Goal: Register for event/course

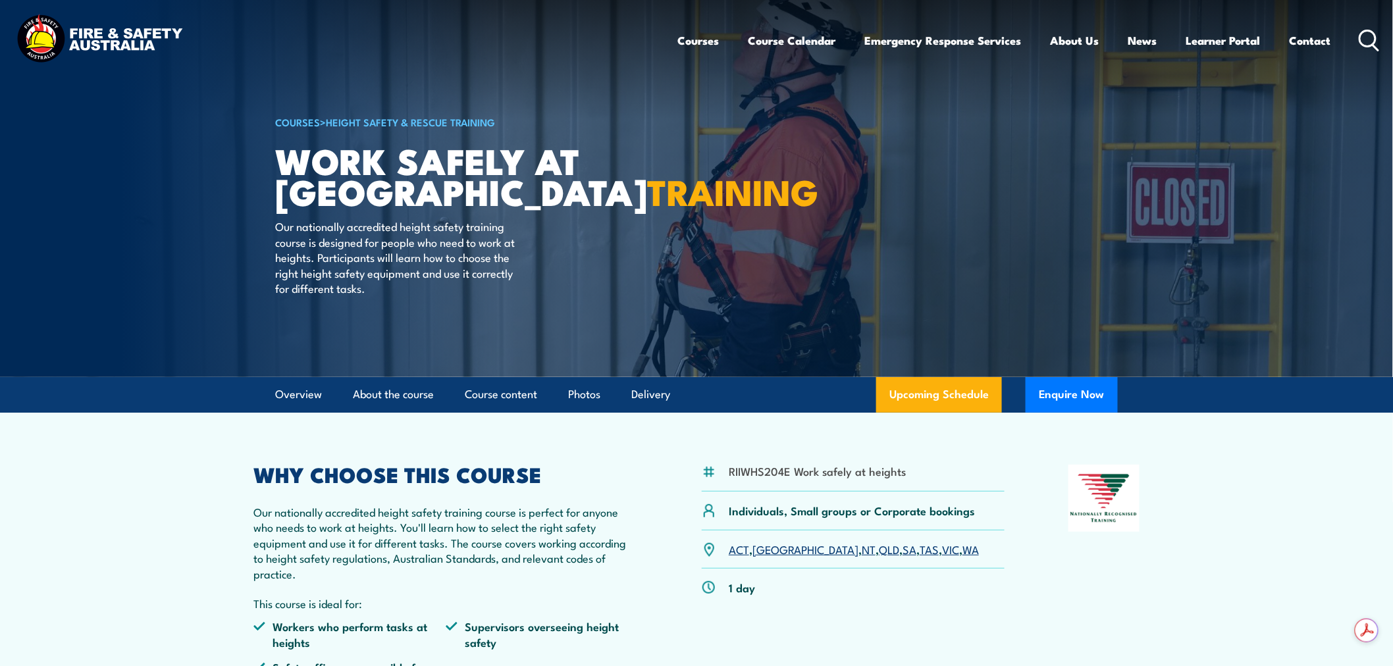
click at [919, 553] on link "TAS" at bounding box center [928, 549] width 19 height 16
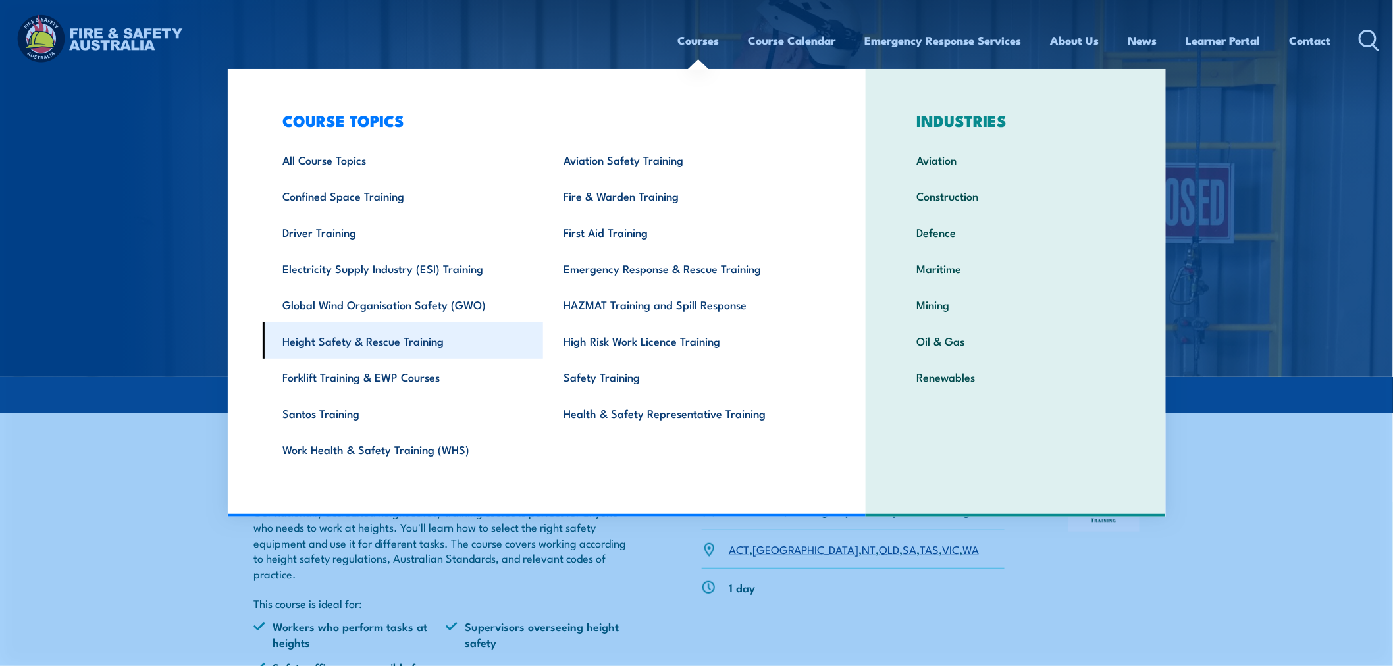
click at [347, 352] on link "Height Safety & Rescue Training" at bounding box center [403, 340] width 281 height 36
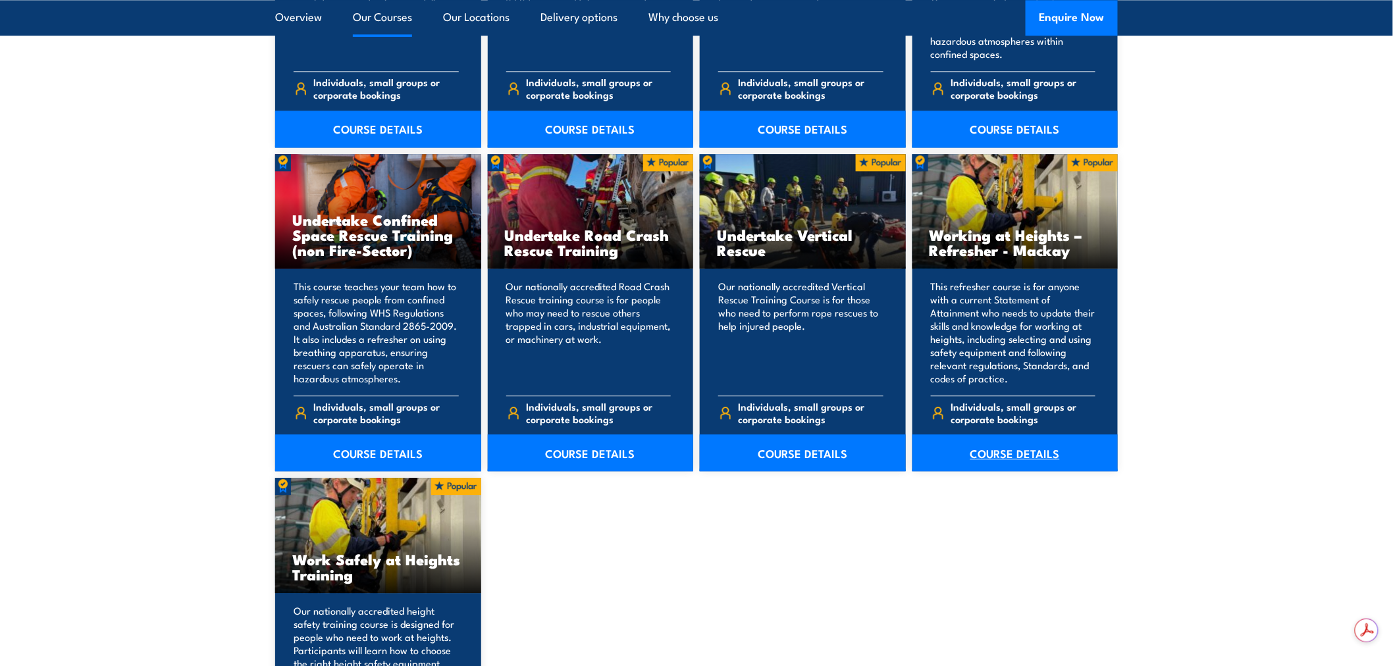
click at [1024, 454] on link "COURSE DETAILS" at bounding box center [1015, 452] width 206 height 37
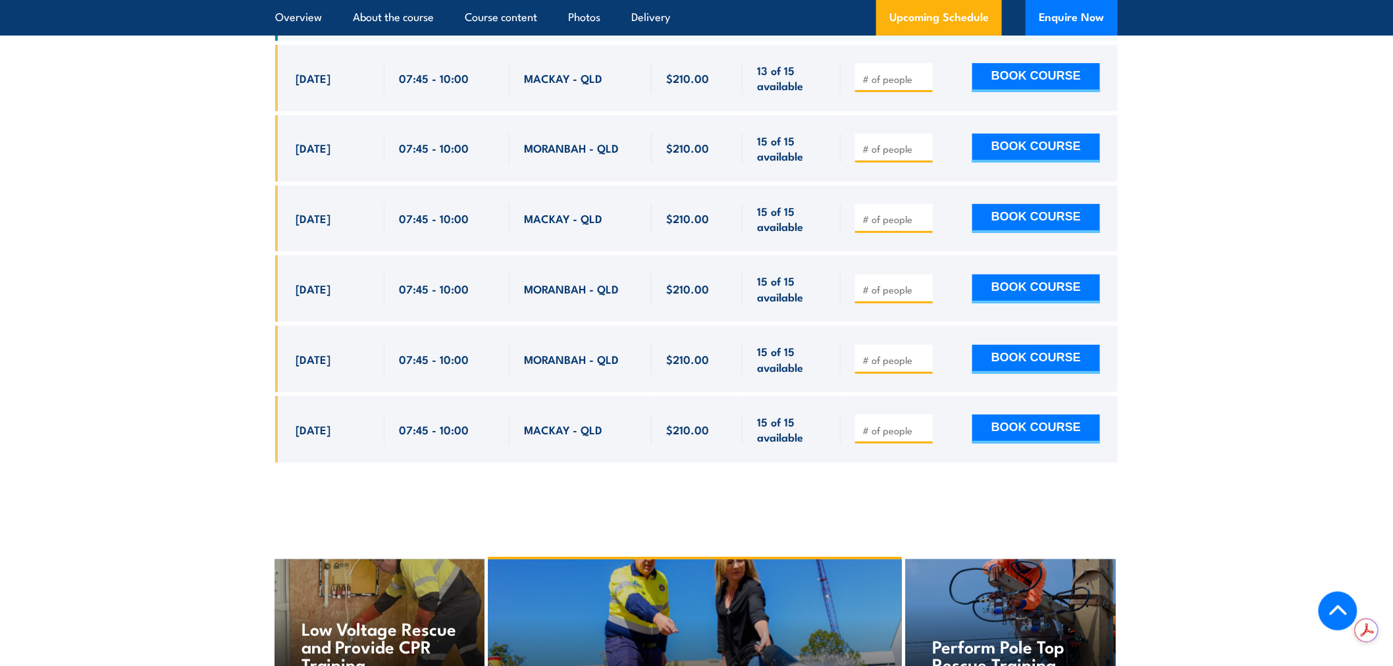
scroll to position [1754, 0]
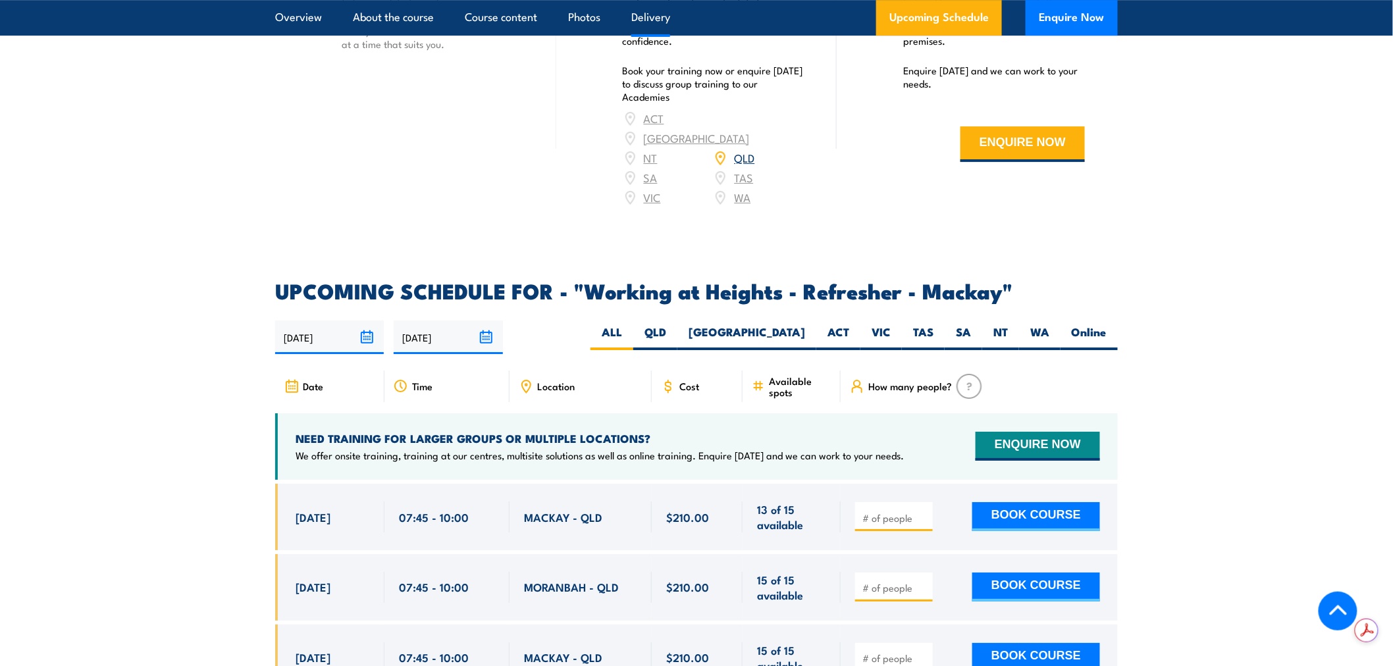
click at [932, 332] on div "16/09/2025 15/03/2026" at bounding box center [696, 337] width 842 height 34
click at [925, 342] on label "TAS" at bounding box center [923, 337] width 43 height 26
click at [933, 333] on input "TAS" at bounding box center [937, 328] width 9 height 9
radio input "true"
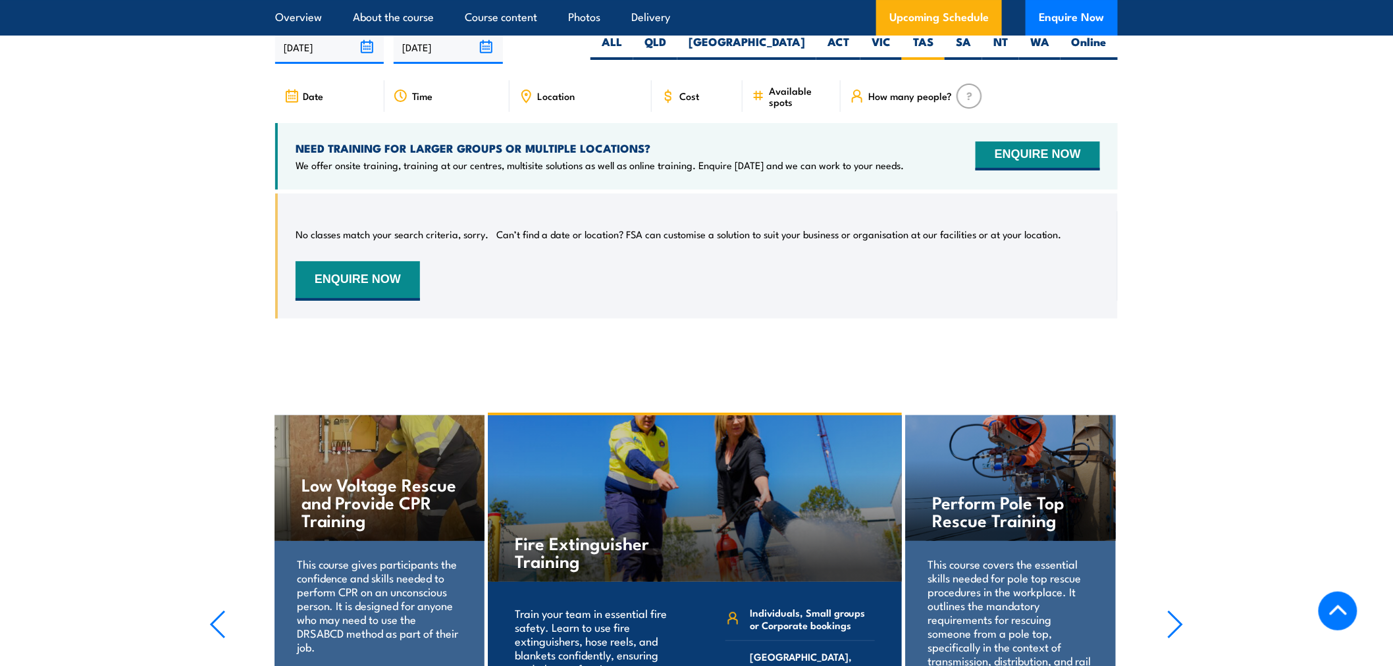
scroll to position [2045, 0]
